Goal: Information Seeking & Learning: Compare options

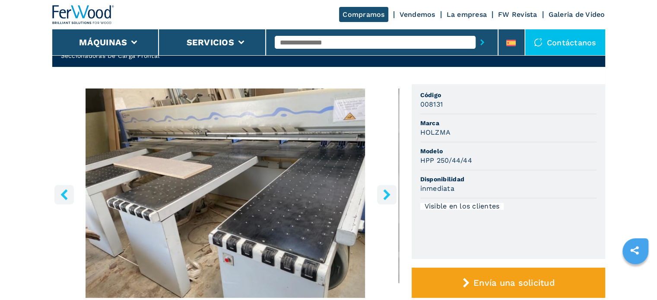
scroll to position [43, 0]
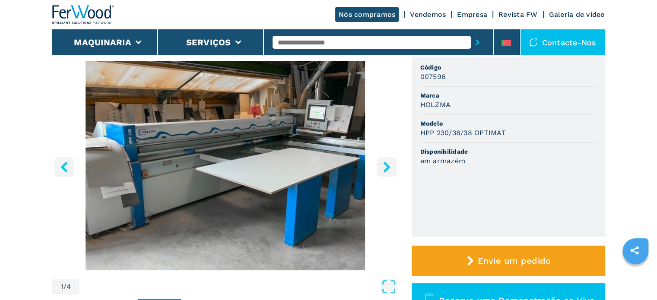
scroll to position [86, 0]
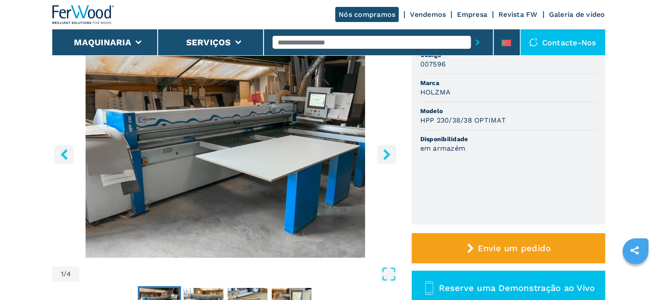
click at [387, 153] on icon "right-button" at bounding box center [386, 154] width 7 height 11
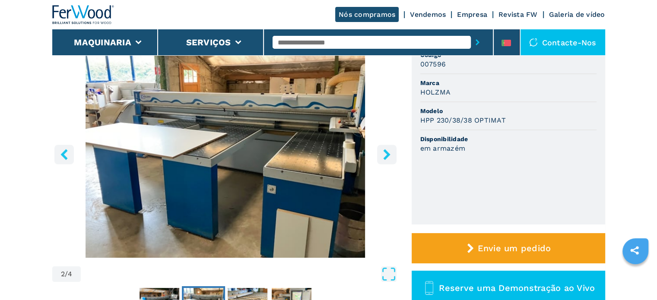
click at [387, 153] on icon "right-button" at bounding box center [386, 154] width 7 height 11
click at [389, 155] on icon "right-button" at bounding box center [386, 154] width 7 height 11
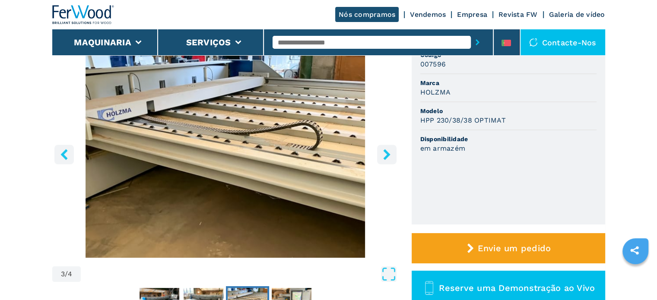
click at [389, 155] on icon "right-button" at bounding box center [386, 154] width 7 height 11
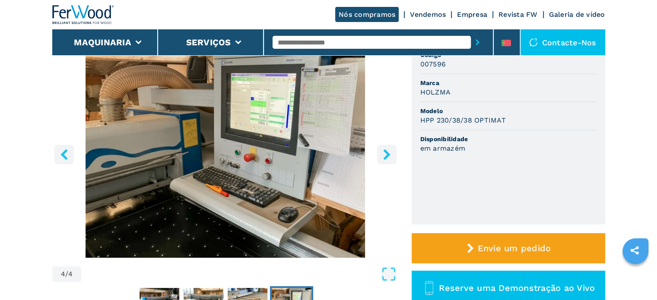
click at [389, 155] on icon "right-button" at bounding box center [386, 154] width 7 height 11
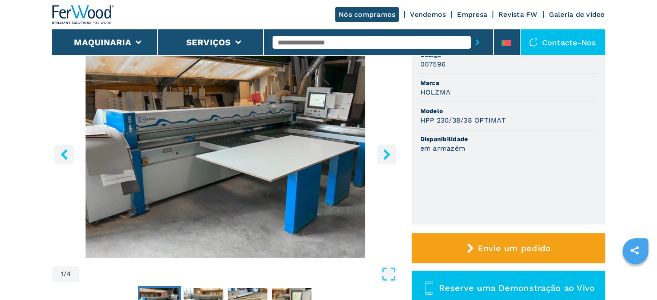
click at [389, 155] on icon "right-button" at bounding box center [386, 154] width 7 height 11
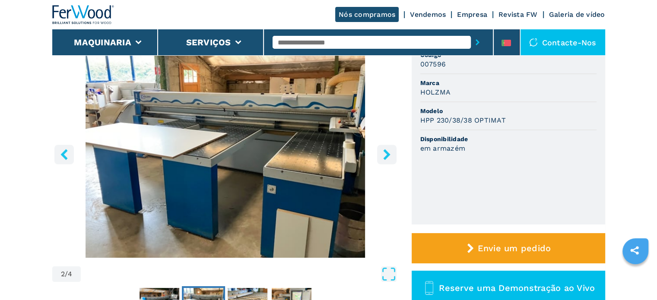
click at [389, 155] on icon "right-button" at bounding box center [386, 154] width 7 height 11
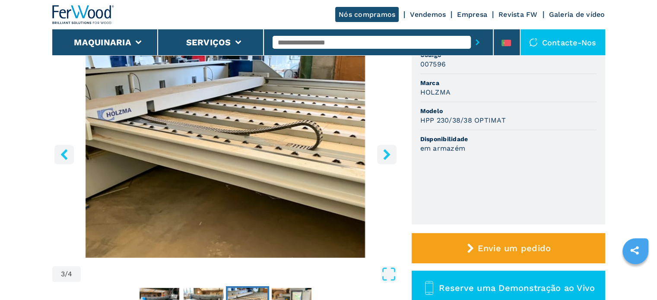
click at [389, 155] on icon "right-button" at bounding box center [386, 154] width 7 height 11
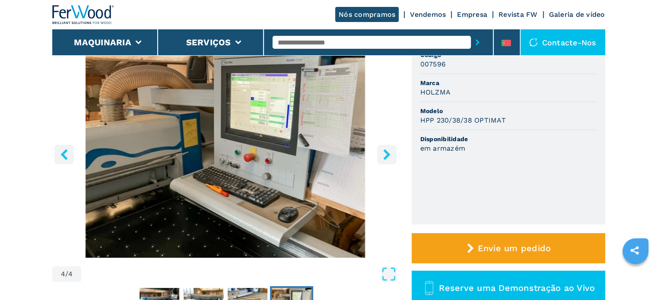
click at [389, 155] on icon "right-button" at bounding box center [386, 154] width 7 height 11
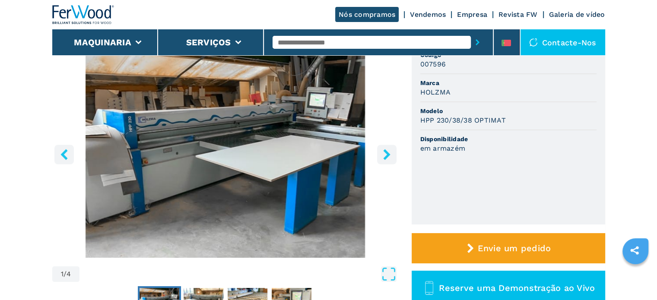
click at [389, 155] on icon "right-button" at bounding box center [386, 154] width 7 height 11
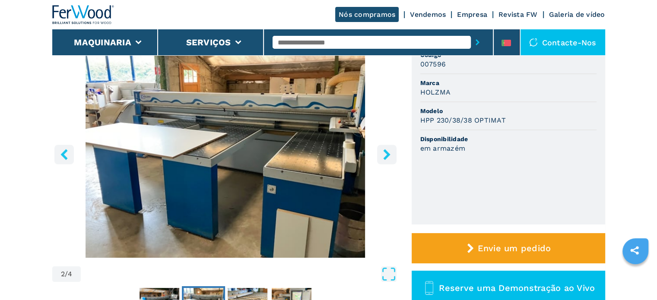
click at [389, 155] on icon "right-button" at bounding box center [386, 154] width 7 height 11
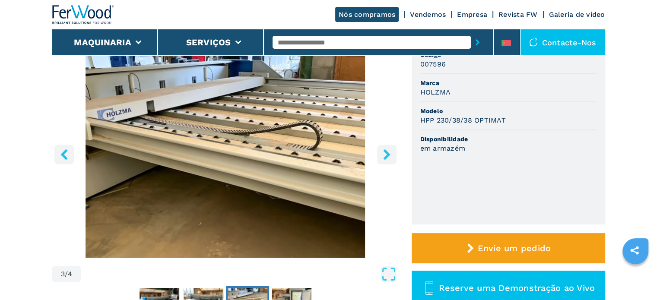
click at [389, 155] on icon "right-button" at bounding box center [386, 154] width 7 height 11
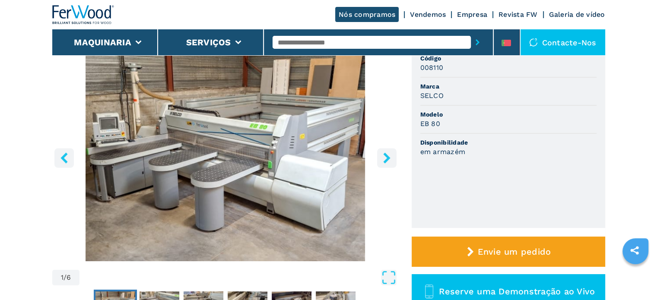
scroll to position [86, 0]
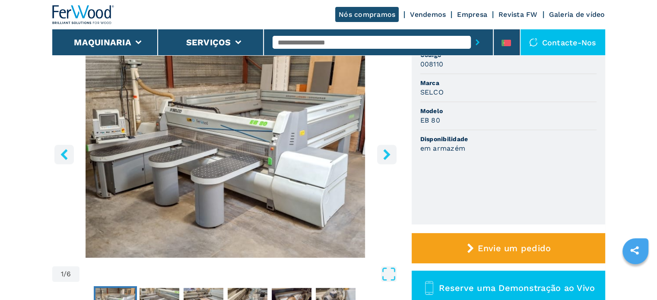
click at [295, 184] on img "Go to Slide 1" at bounding box center [225, 153] width 346 height 210
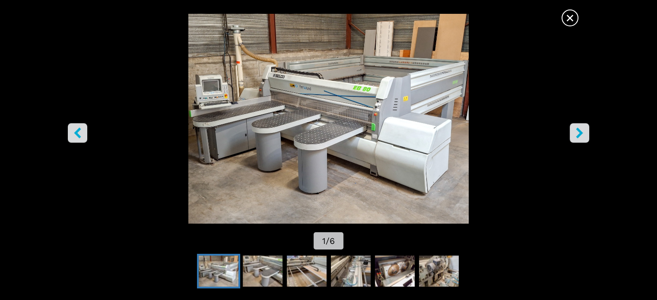
click at [572, 22] on span "×" at bounding box center [569, 16] width 15 height 15
